Goal: Transaction & Acquisition: Purchase product/service

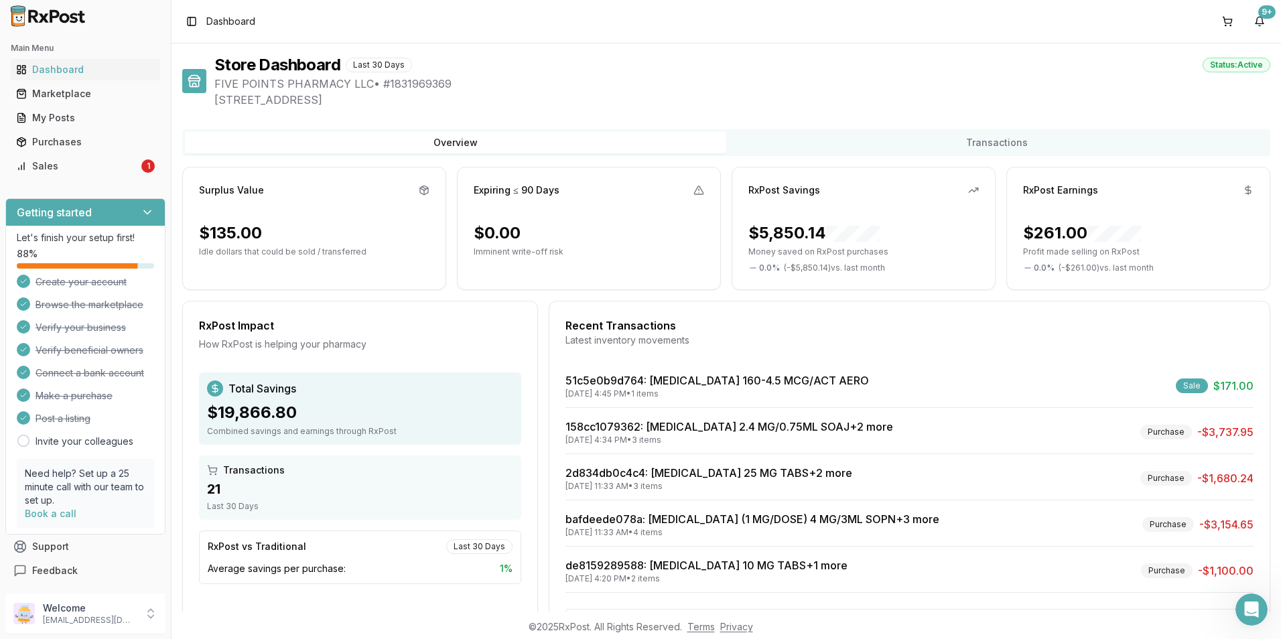
click at [216, 25] on span "Dashboard" at bounding box center [230, 21] width 49 height 13
click at [52, 93] on div "Marketplace" at bounding box center [85, 93] width 139 height 13
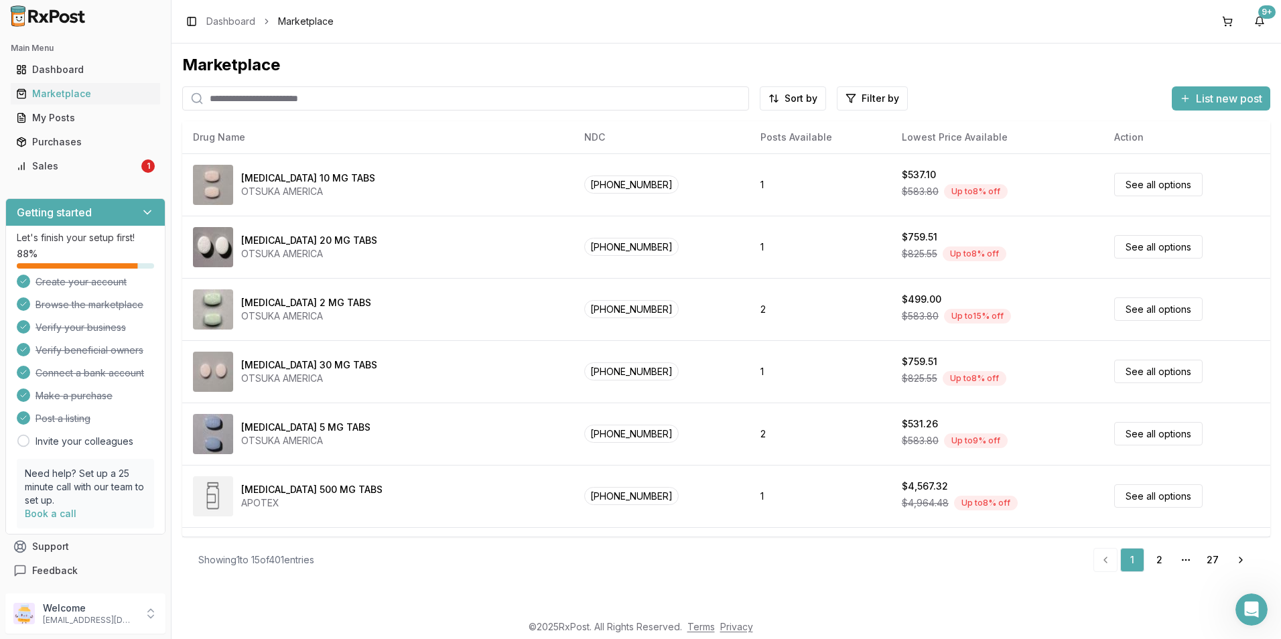
click at [239, 103] on input "search" at bounding box center [465, 98] width 567 height 24
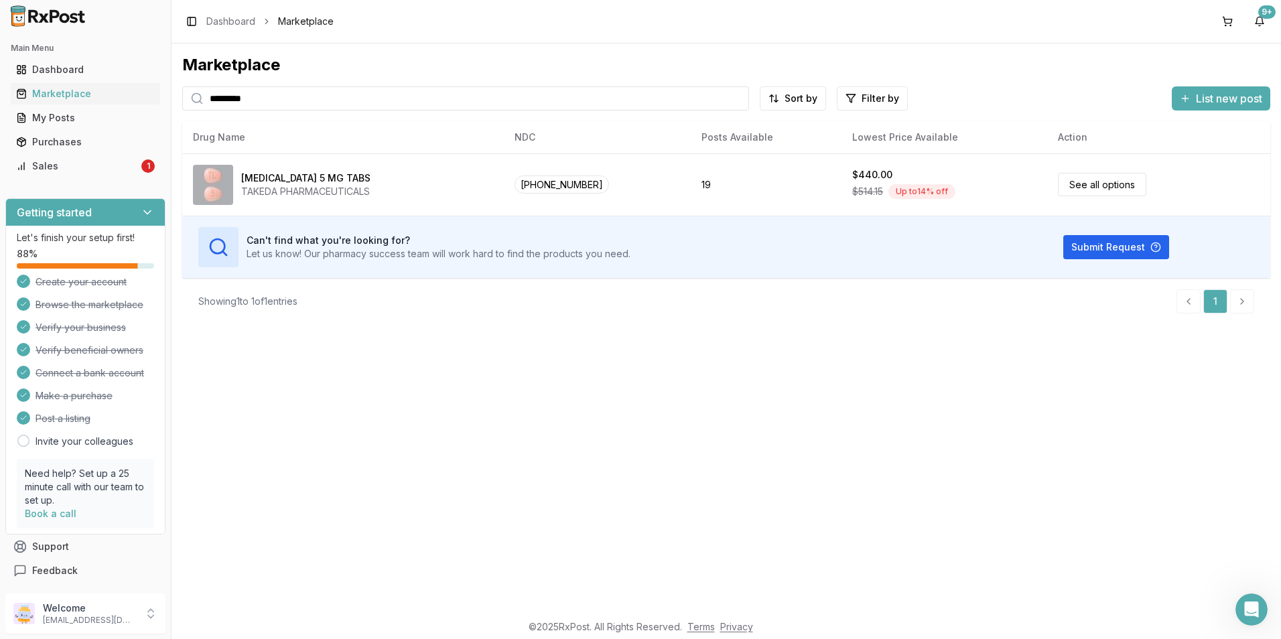
drag, startPoint x: 285, startPoint y: 103, endPoint x: 0, endPoint y: 27, distance: 294.5
click at [0, 42] on html "Main Menu Dashboard Marketplace My Posts Purchases Sales 1 Getting started Let'…" at bounding box center [640, 319] width 1281 height 639
type input "*******"
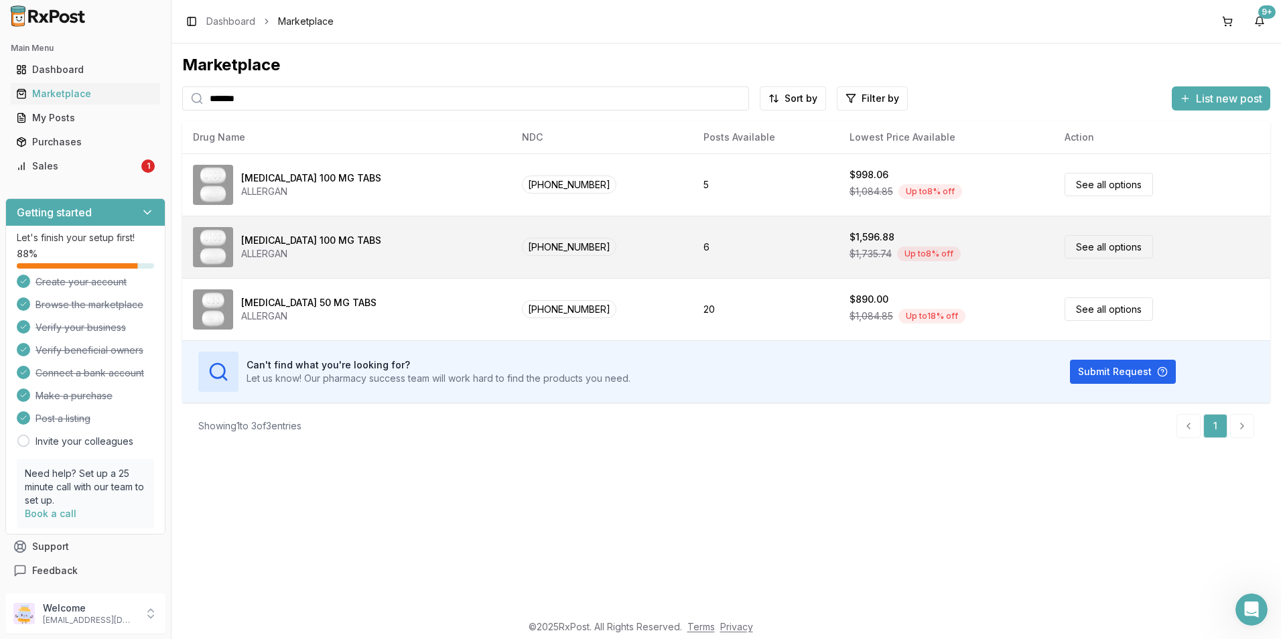
click at [1076, 247] on link "See all options" at bounding box center [1109, 246] width 88 height 23
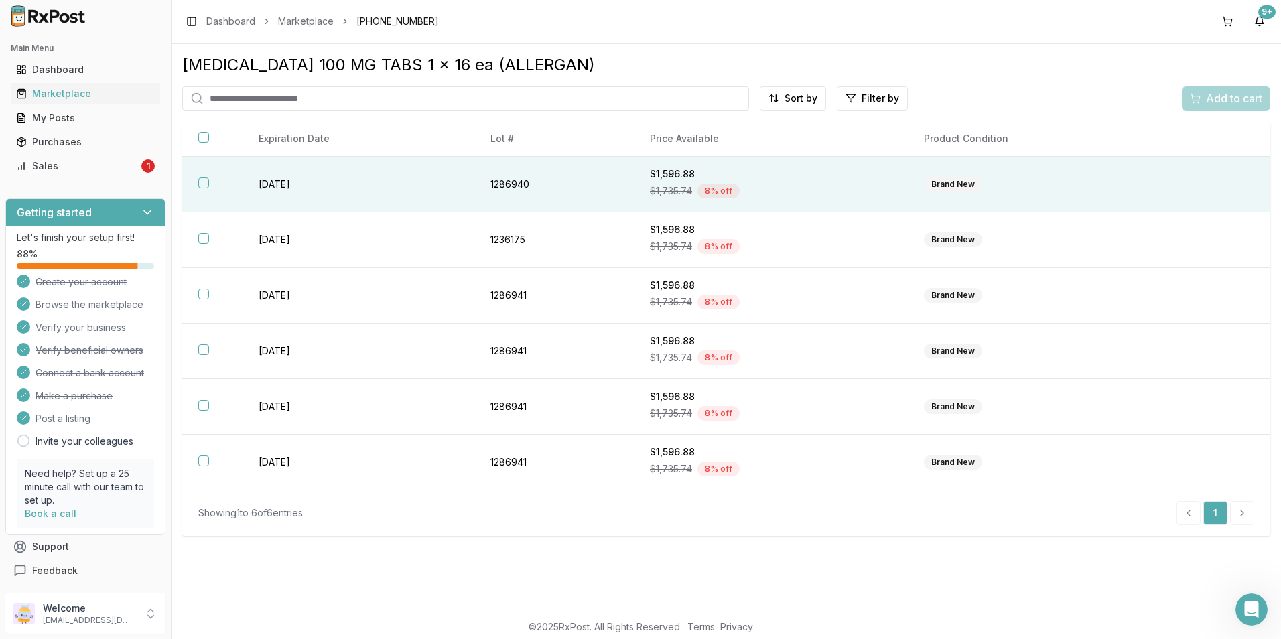
click at [200, 181] on button "button" at bounding box center [203, 183] width 11 height 11
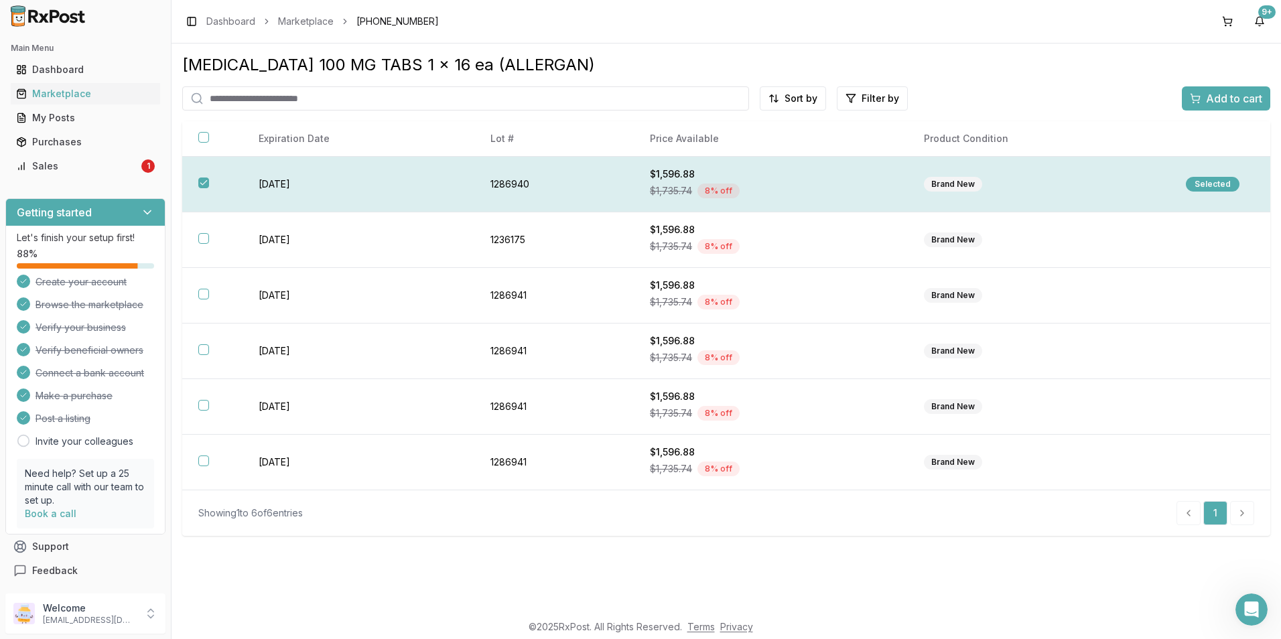
click at [1200, 181] on div "Selected" at bounding box center [1213, 184] width 54 height 15
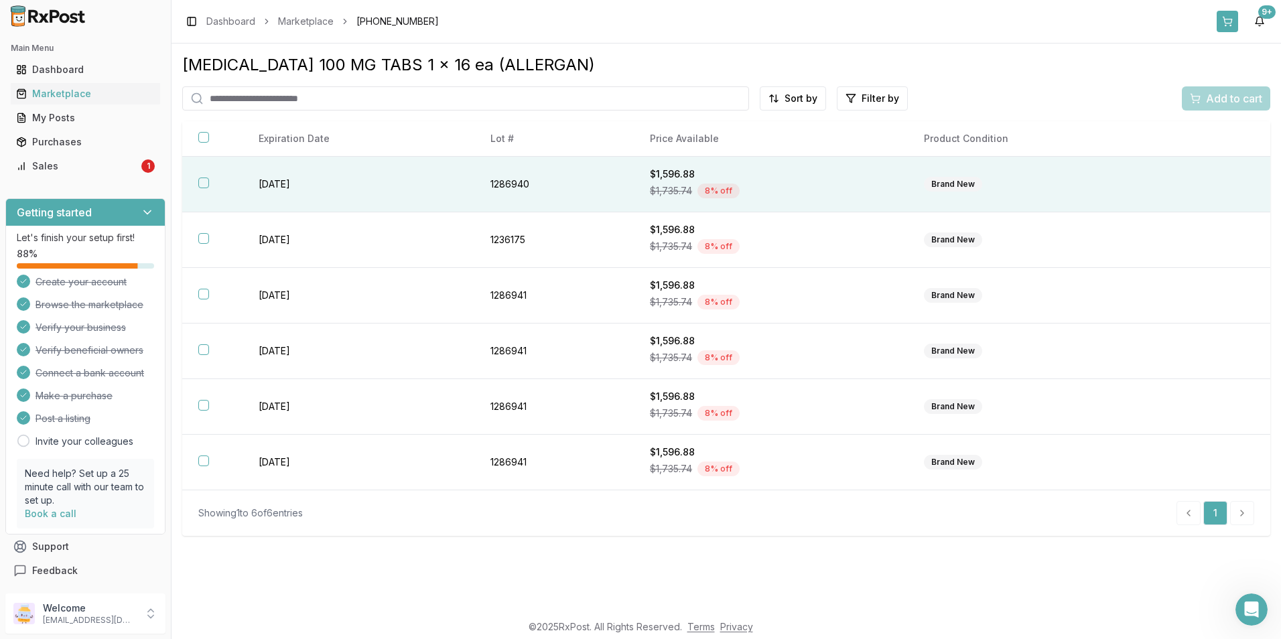
click at [1231, 21] on button at bounding box center [1227, 21] width 21 height 21
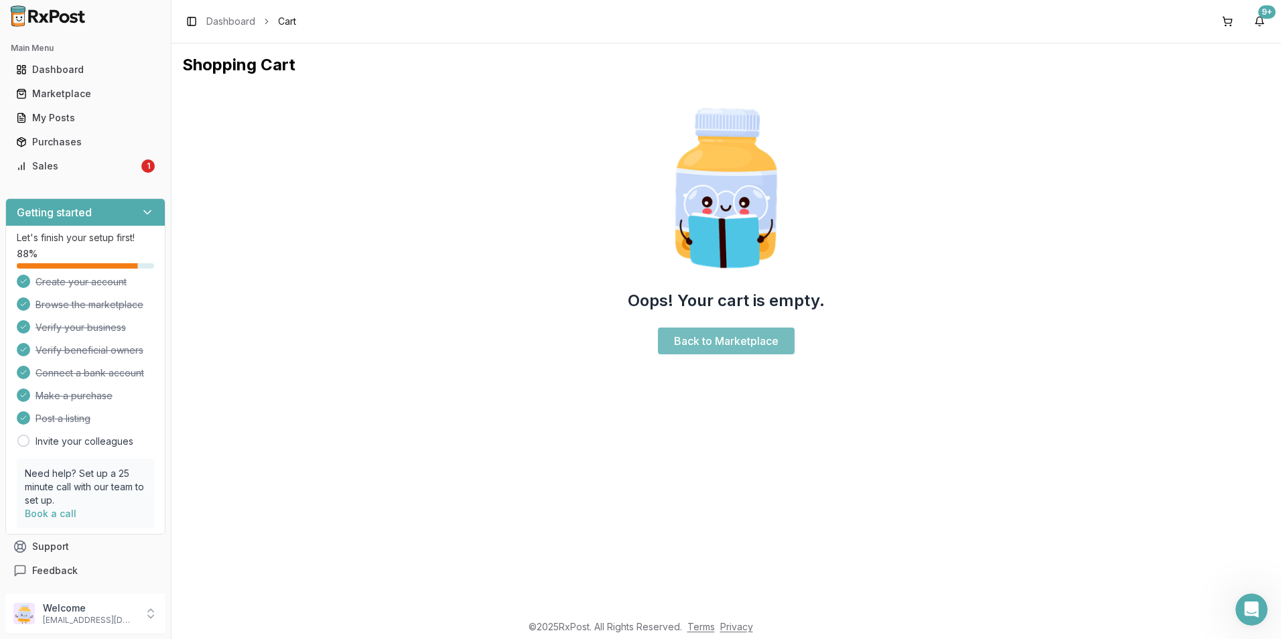
click at [702, 340] on link "Back to Marketplace" at bounding box center [726, 341] width 137 height 27
click at [29, 90] on div "Marketplace" at bounding box center [85, 93] width 139 height 13
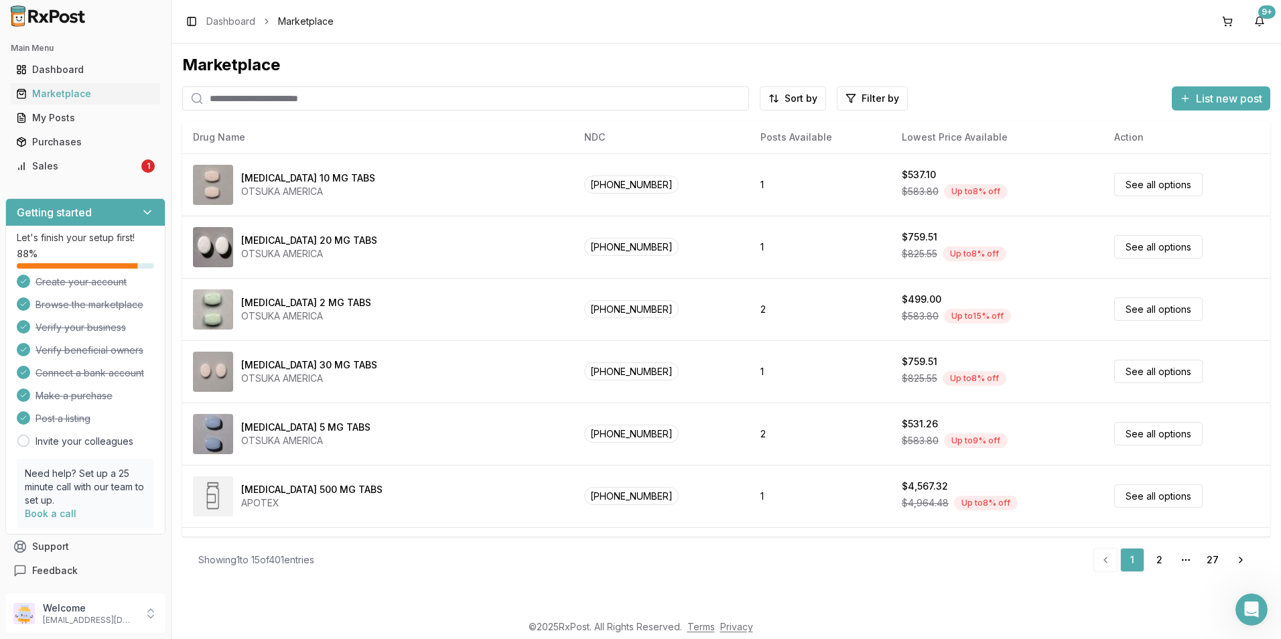
click at [270, 100] on input "search" at bounding box center [465, 98] width 567 height 24
type input "*******"
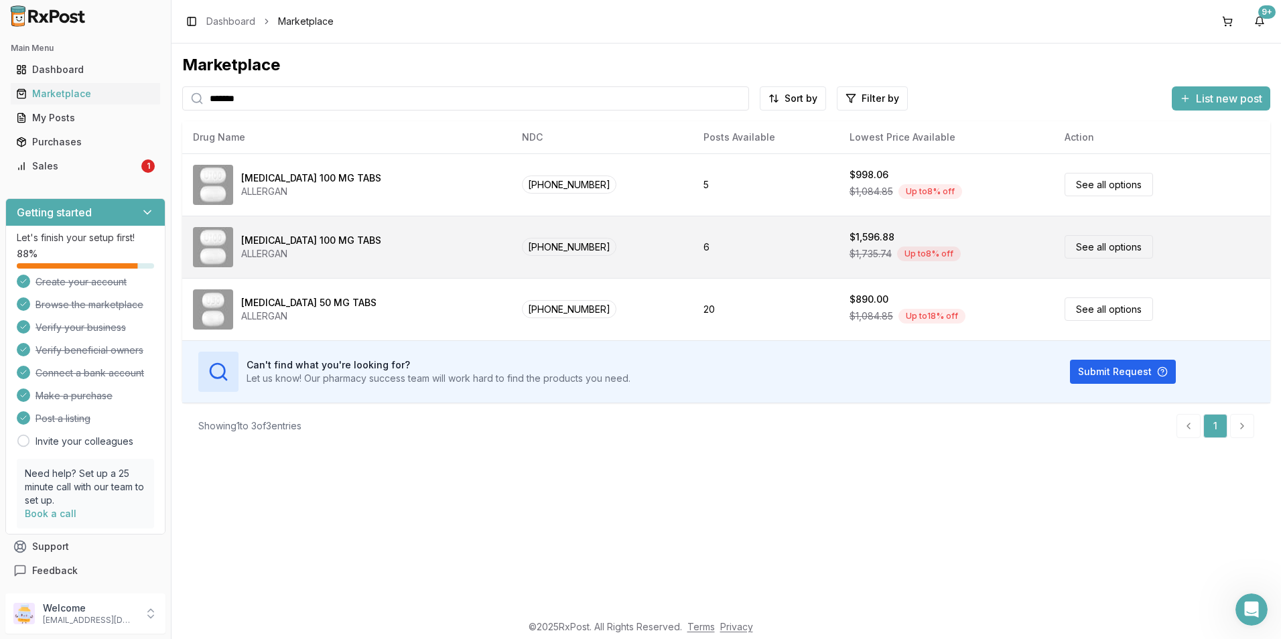
click at [1075, 243] on link "See all options" at bounding box center [1109, 246] width 88 height 23
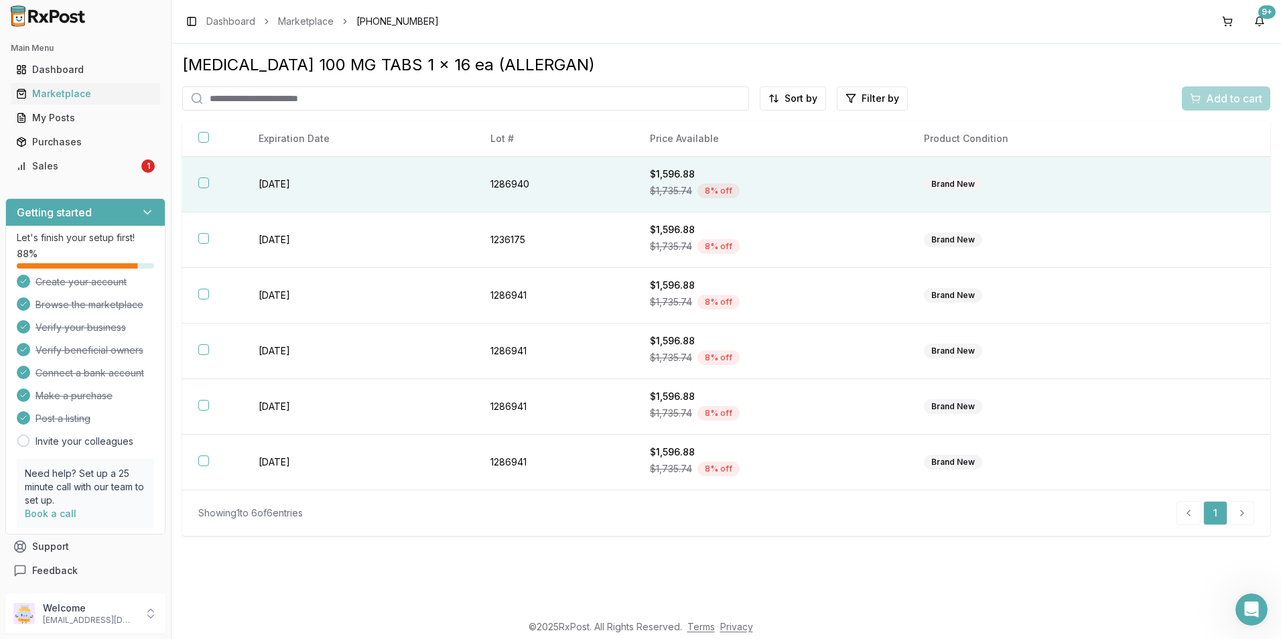
click at [200, 182] on button "button" at bounding box center [203, 183] width 11 height 11
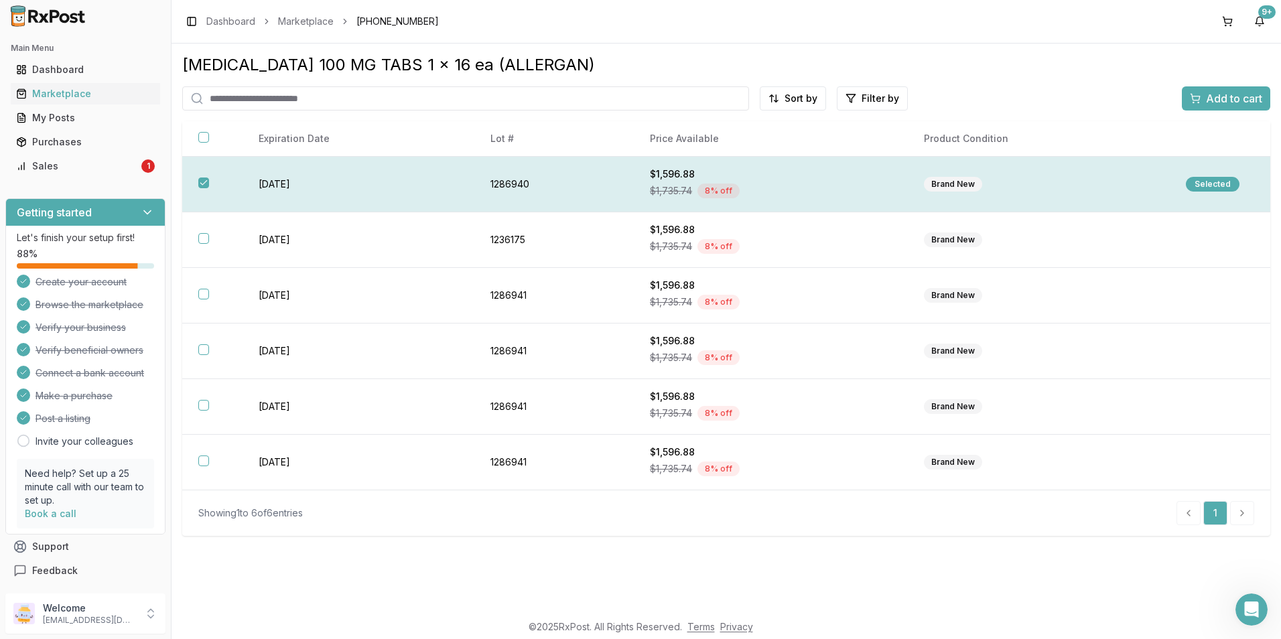
click at [1218, 182] on div "Selected" at bounding box center [1213, 184] width 54 height 15
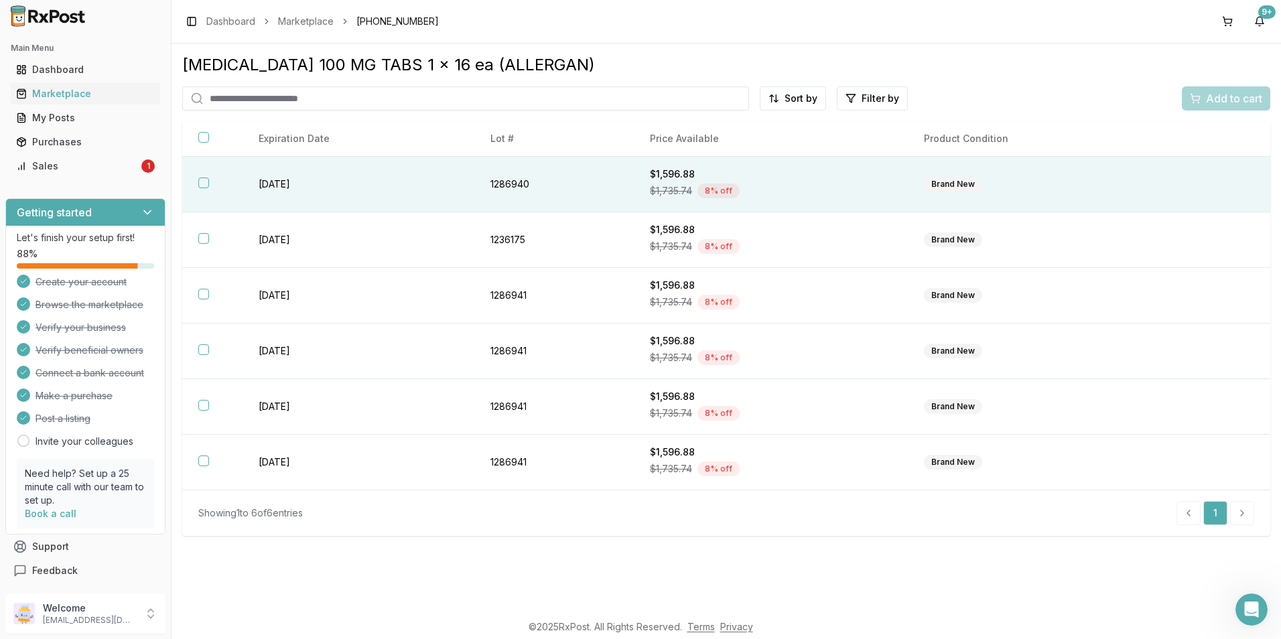
click at [199, 182] on button "button" at bounding box center [203, 183] width 11 height 11
click at [1202, 179] on div "Selected" at bounding box center [1213, 184] width 54 height 15
click at [203, 185] on button "button" at bounding box center [203, 183] width 11 height 11
click at [1214, 102] on span "Add to cart" at bounding box center [1234, 98] width 56 height 16
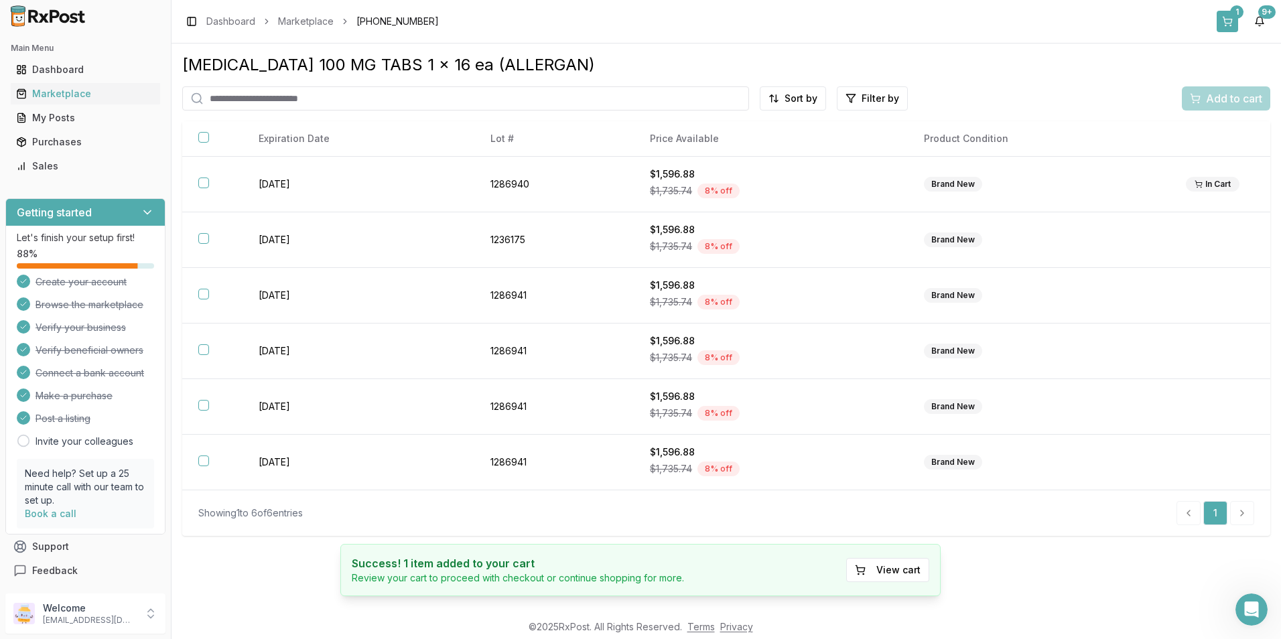
click at [1224, 16] on button "1" at bounding box center [1227, 21] width 21 height 21
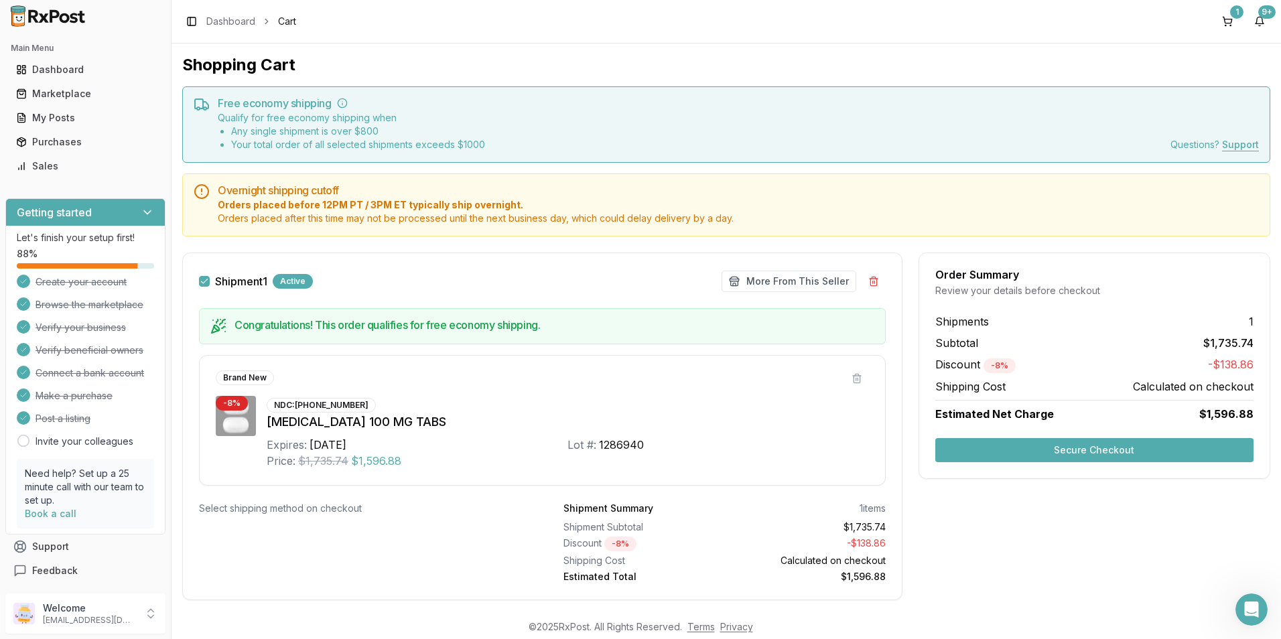
scroll to position [25, 0]
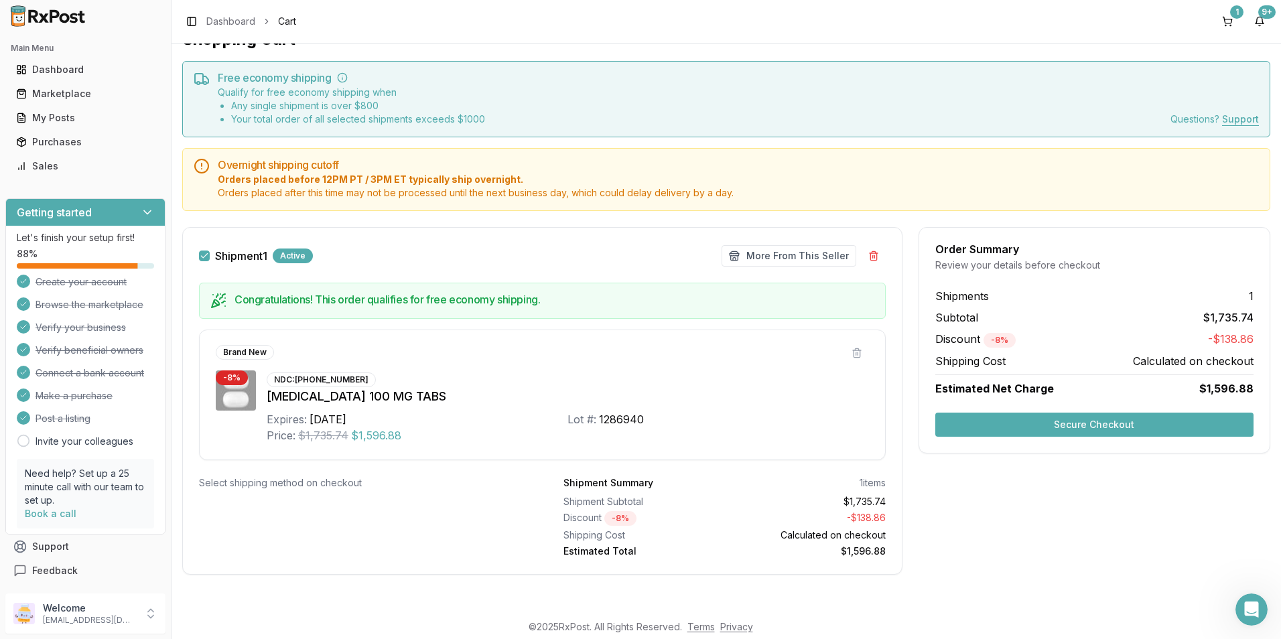
click at [1071, 428] on button "Secure Checkout" at bounding box center [1095, 425] width 318 height 24
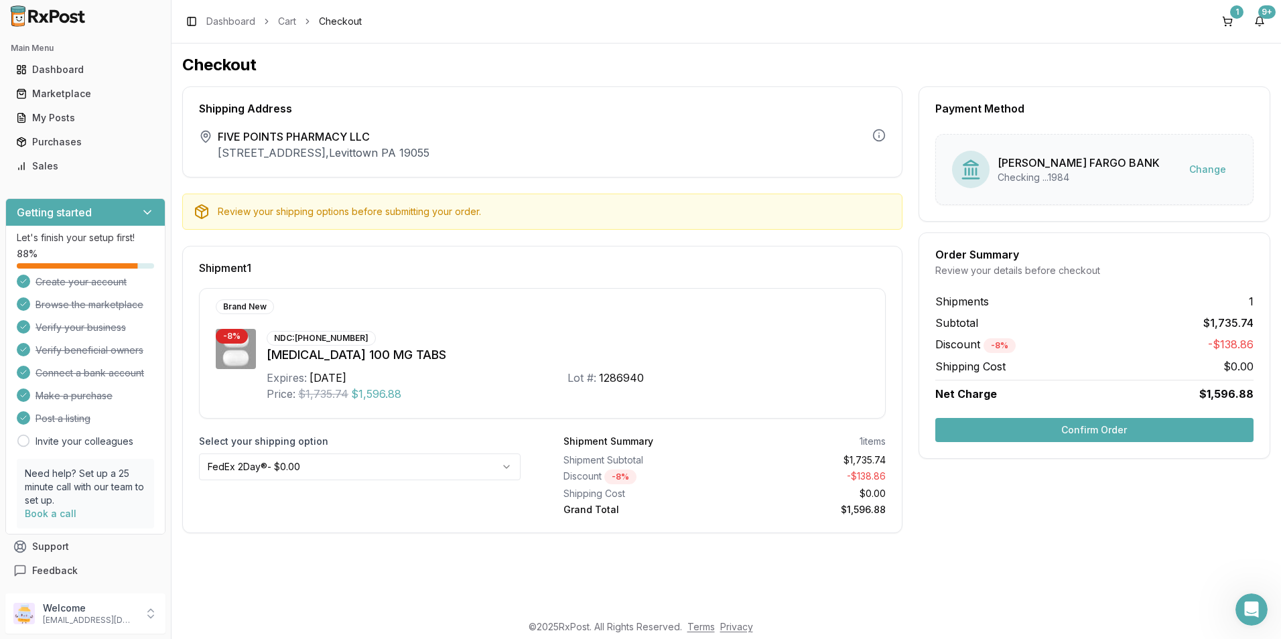
click at [1062, 432] on button "Confirm Order" at bounding box center [1095, 430] width 318 height 24
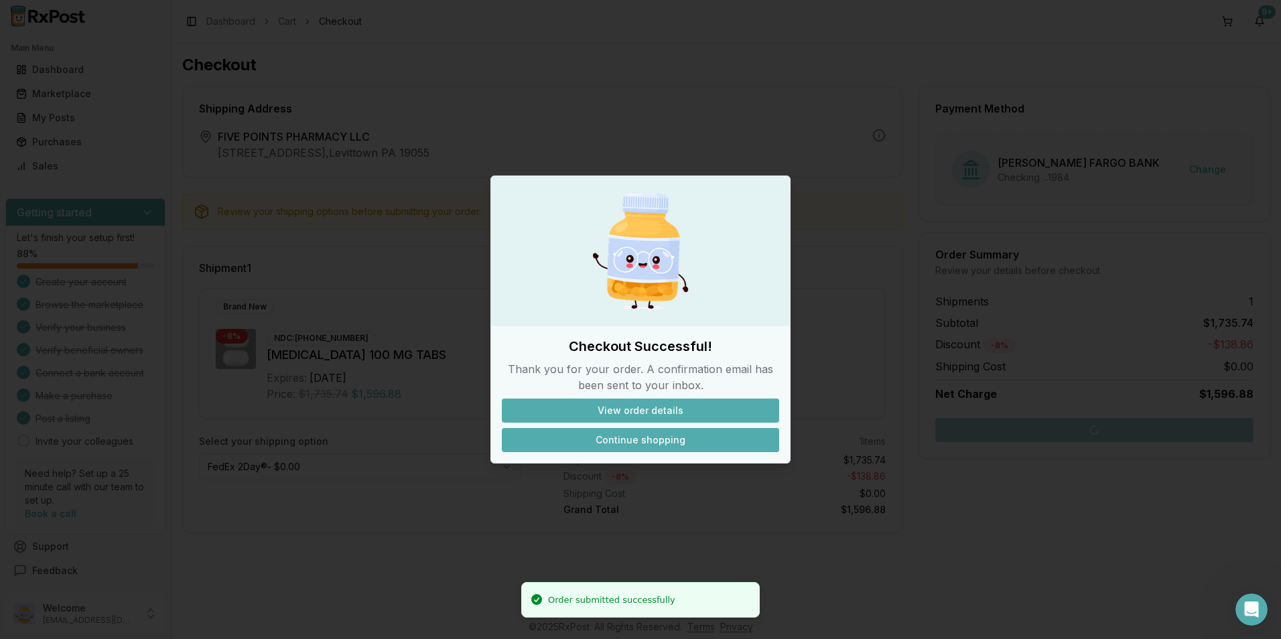
click at [618, 443] on button "Continue shopping" at bounding box center [640, 440] width 277 height 24
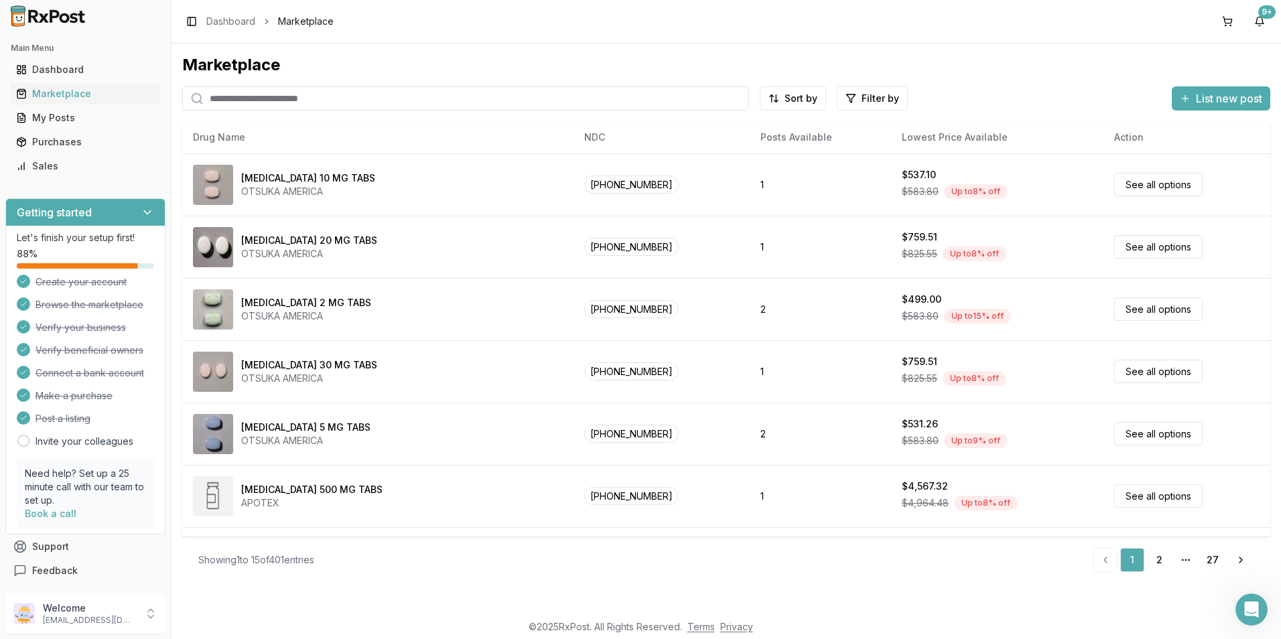
click at [229, 106] on input "search" at bounding box center [465, 98] width 567 height 24
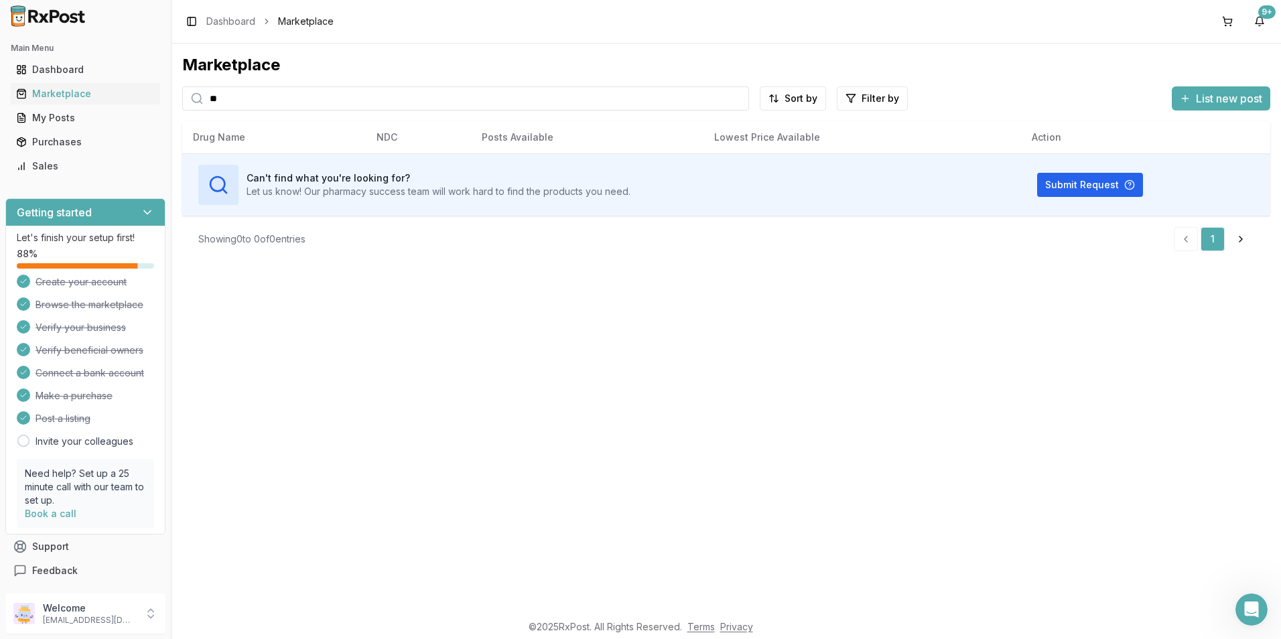
type input "*"
